Goal: Find specific page/section: Go to known website

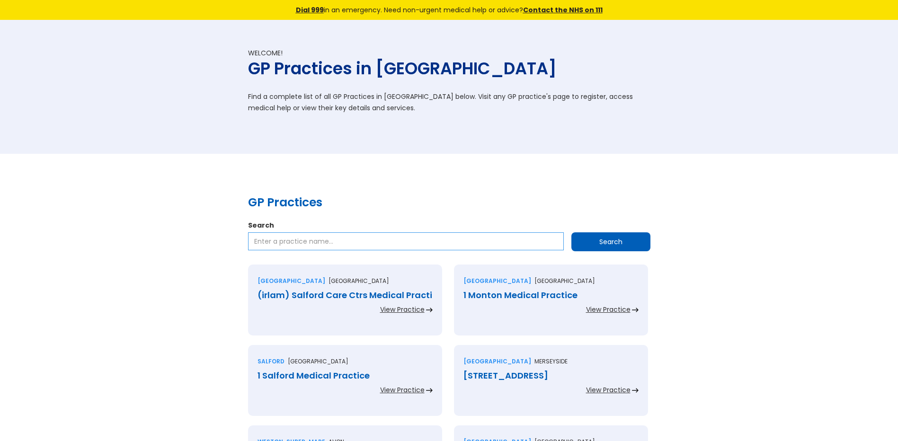
click at [282, 240] on input "Search" at bounding box center [406, 241] width 316 height 18
click at [297, 237] on input "Search" at bounding box center [406, 241] width 316 height 18
paste input "Eskdaill Medical"
type input "Eskdaill Medical"
click at [590, 240] on input "Search" at bounding box center [610, 241] width 79 height 19
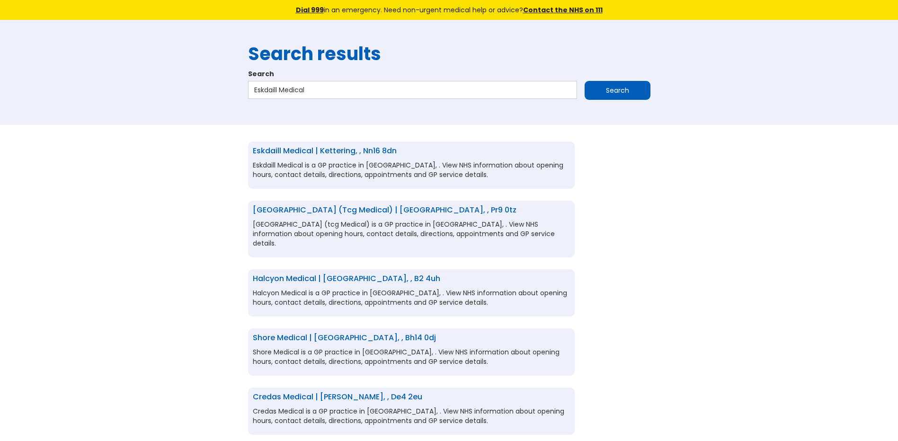
click at [338, 150] on link "Eskdaill Medical | Kettering, , nn16 8dn" at bounding box center [325, 150] width 144 height 11
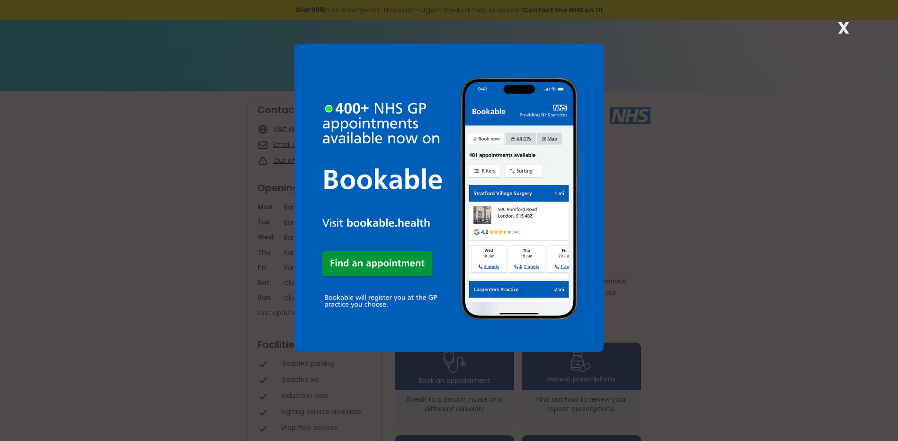
click at [845, 27] on strong "X" at bounding box center [843, 28] width 11 height 23
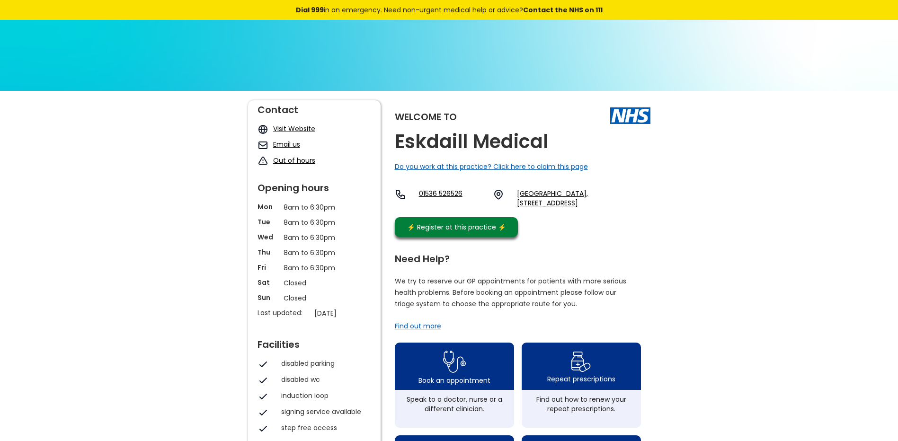
click at [431, 325] on div "Find out more" at bounding box center [418, 325] width 46 height 9
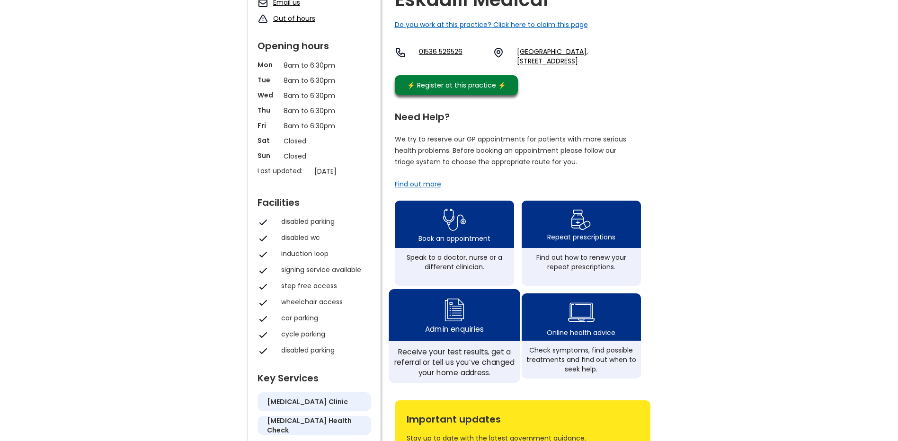
click at [457, 312] on img at bounding box center [454, 310] width 23 height 28
